Goal: Transaction & Acquisition: Purchase product/service

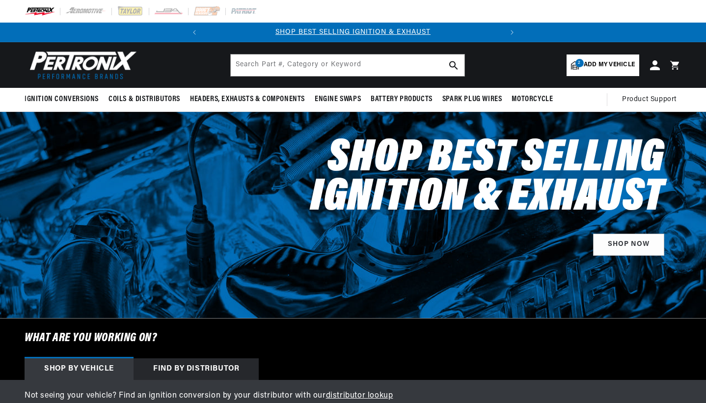
select select "1974"
select select "Chevrolet"
select select "Corvette"
select select "350cid-5.7L"
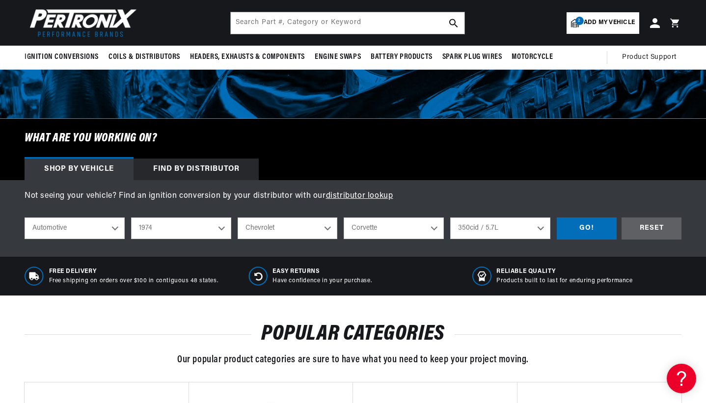
scroll to position [224, 0]
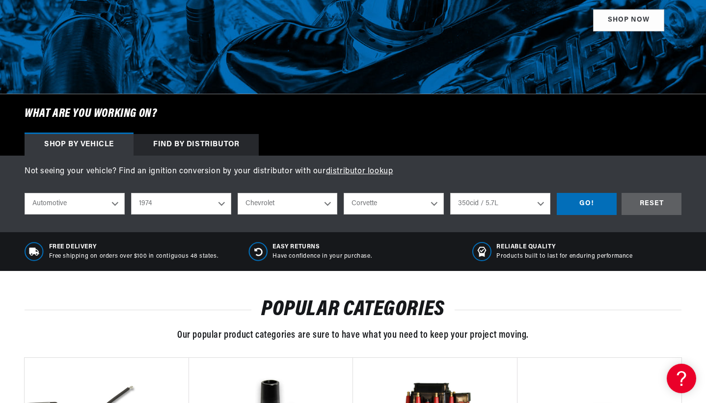
click at [221, 203] on select "2026 2025 2024 2023 2022 2021 2020 2019 2018 2017 2016 2015 2014 2013 2012 2011…" at bounding box center [181, 204] width 100 height 22
select select "1962"
select select "Engine"
click at [302, 206] on select "Alfa Romeo American Motors Aston [PERSON_NAME][GEOGRAPHIC_DATA] [PERSON_NAME] B…" at bounding box center [287, 204] width 100 height 22
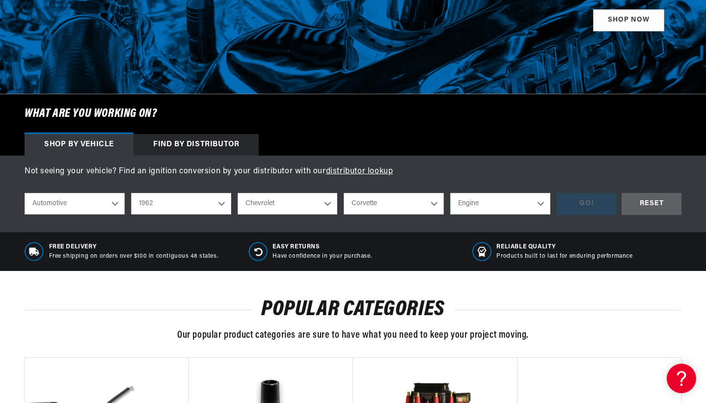
scroll to position [0, 297]
select select "Jeep"
click at [389, 206] on select "Model 6-226 CJ5 CJ6 Dispatcher FC150 Truck Utility" at bounding box center [393, 204] width 100 height 22
select select "6-226"
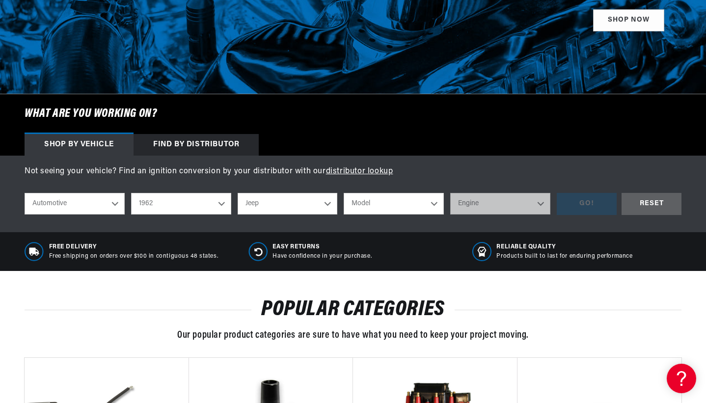
select select "6-226"
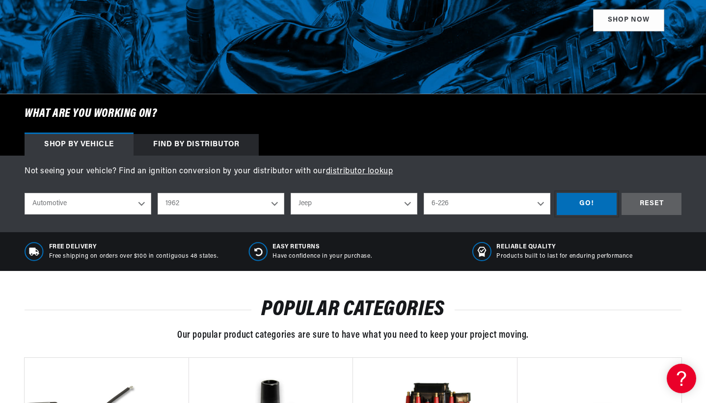
click at [580, 206] on div "GO!" at bounding box center [586, 204] width 60 height 22
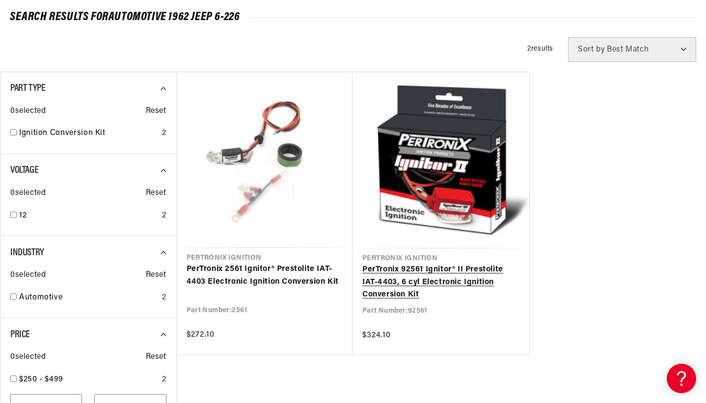
click at [436, 280] on link "PerTronix 92561 Ignitor® II Prestolite IAT-4403, 6 cyl Electronic Ignition Conv…" at bounding box center [440, 282] width 157 height 38
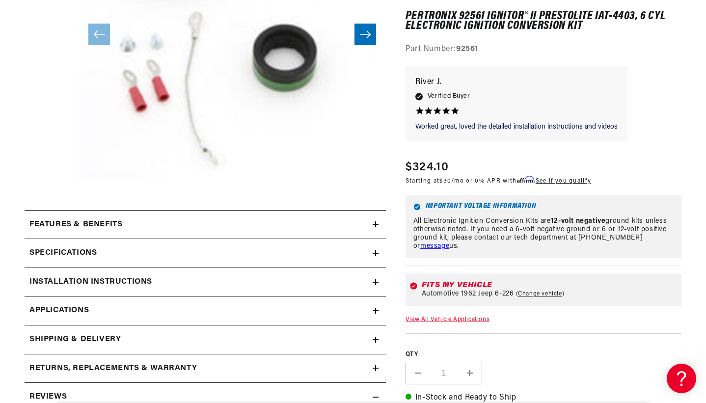
scroll to position [0, 297]
click at [371, 224] on div "Features & Benefits" at bounding box center [199, 224] width 348 height 13
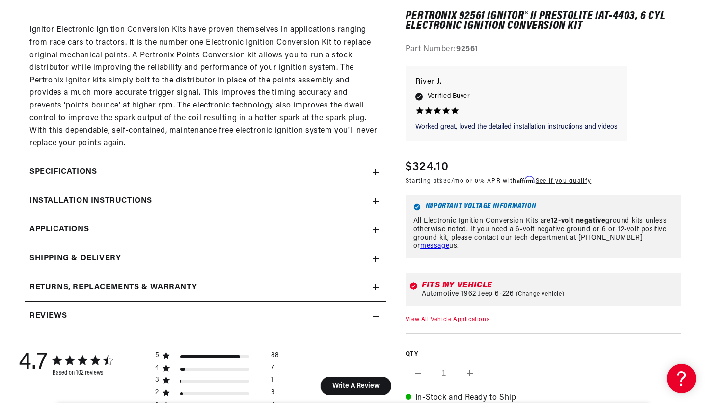
scroll to position [743, 0]
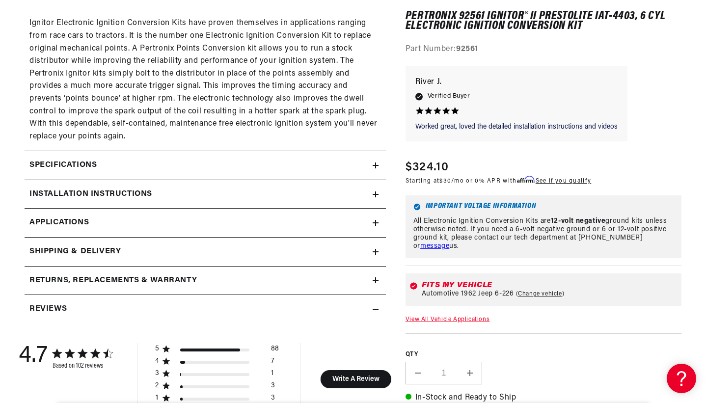
click at [377, 194] on icon at bounding box center [375, 194] width 6 height 0
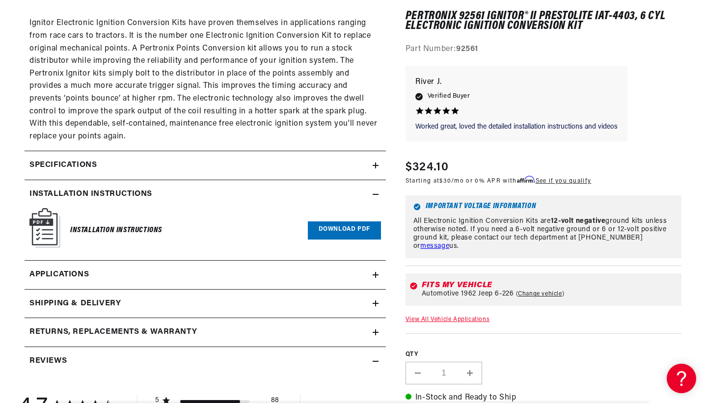
scroll to position [0, 0]
click at [338, 233] on link "Download PDF" at bounding box center [344, 230] width 73 height 18
